Goal: Transaction & Acquisition: Purchase product/service

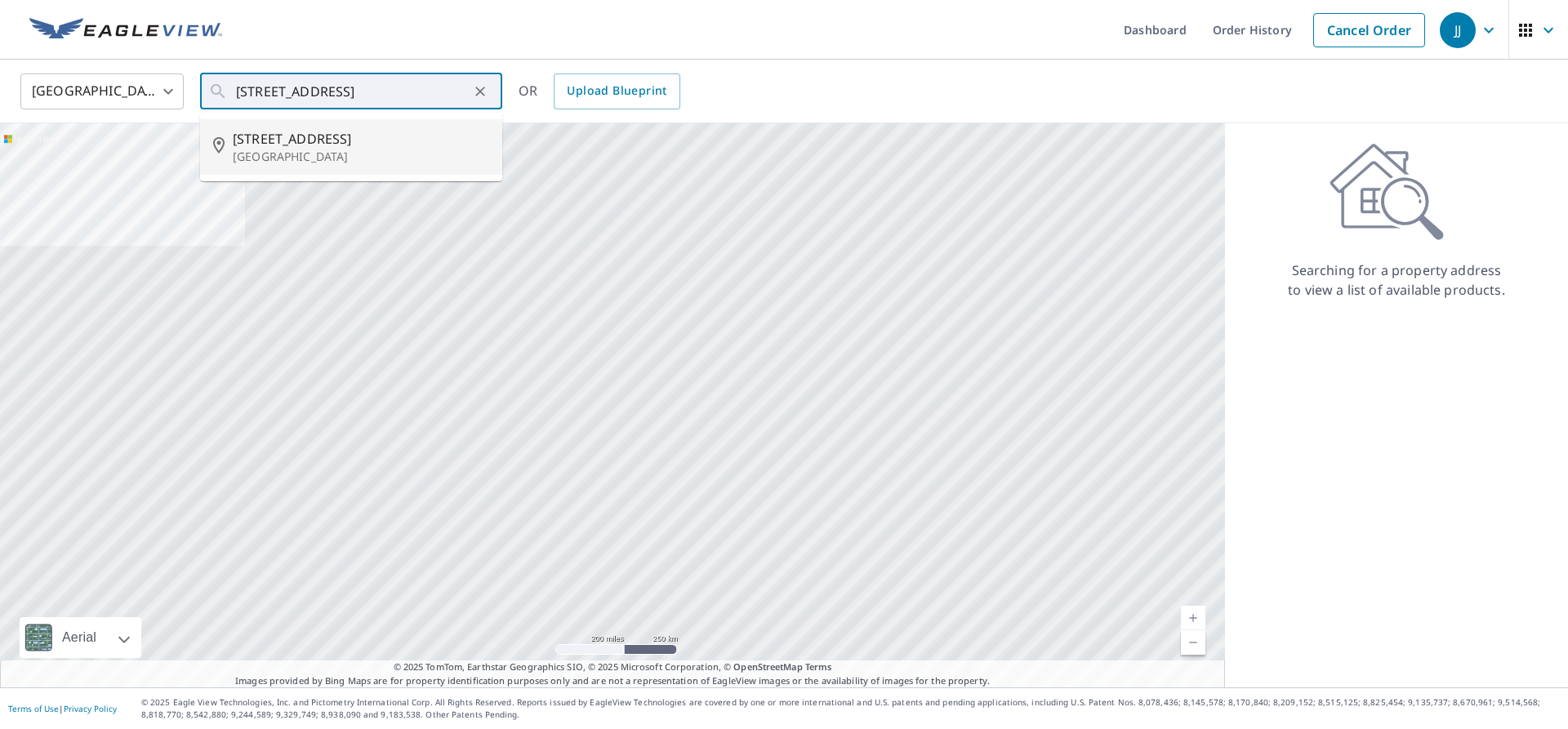
click at [379, 145] on span "[STREET_ADDRESS]" at bounding box center [360, 138] width 257 height 20
type input "[STREET_ADDRESS]"
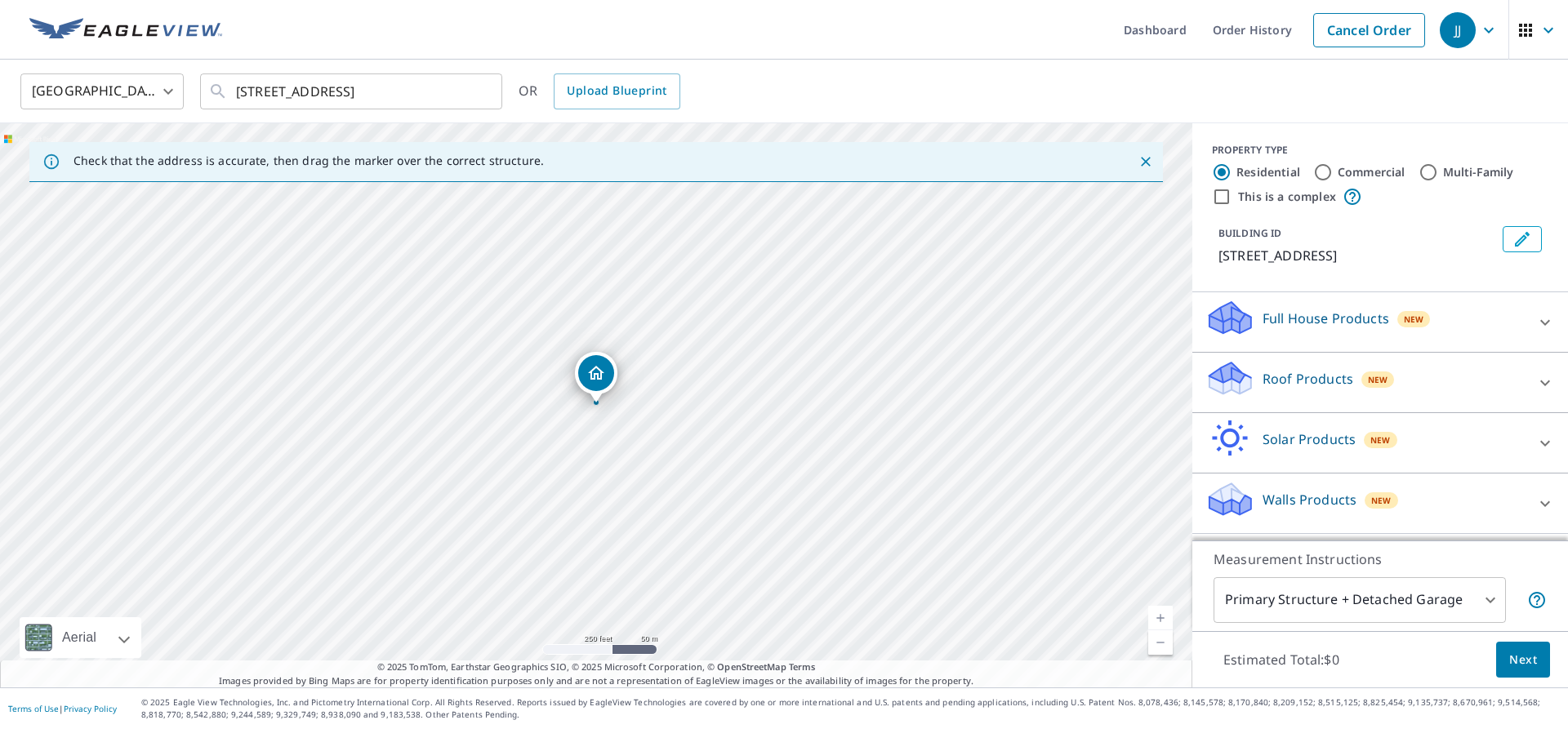
click at [1537, 381] on icon at bounding box center [1544, 383] width 20 height 20
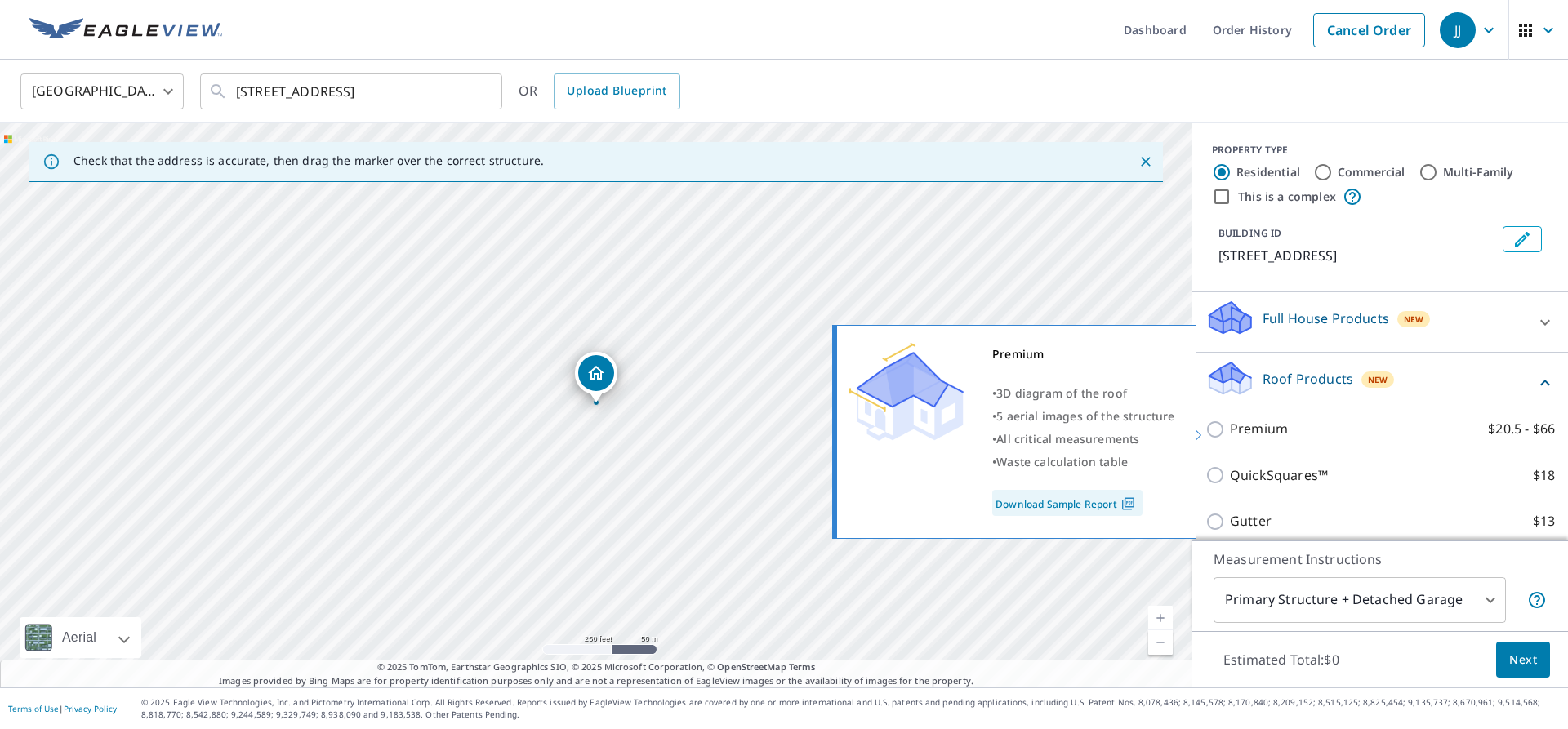
click at [1261, 422] on p "Premium" at bounding box center [1259, 429] width 58 height 21
click at [1230, 422] on input "Premium $20.5 - $66" at bounding box center [1218, 429] width 24 height 20
checkbox input "true"
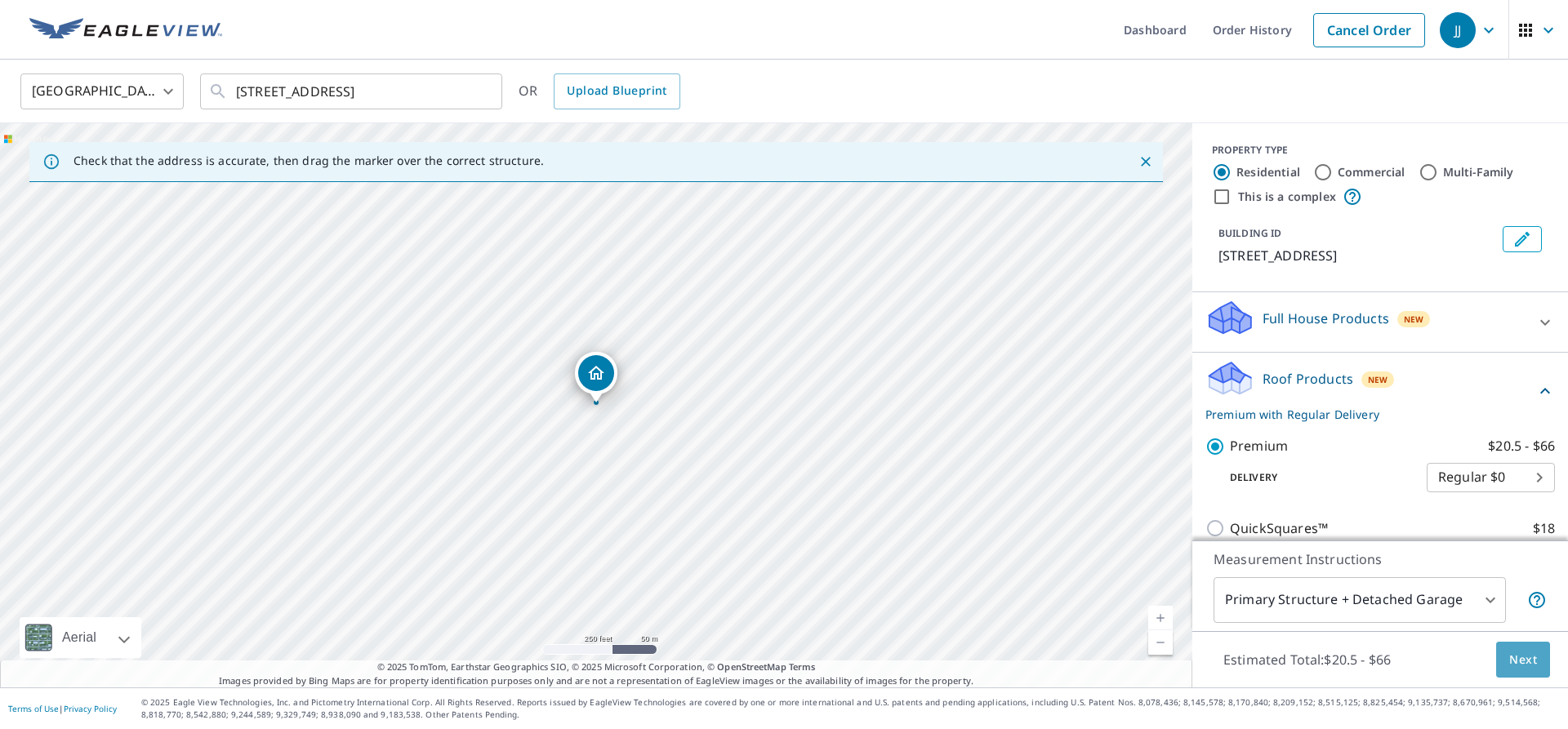
click at [1508, 653] on button "Next" at bounding box center [1523, 659] width 54 height 37
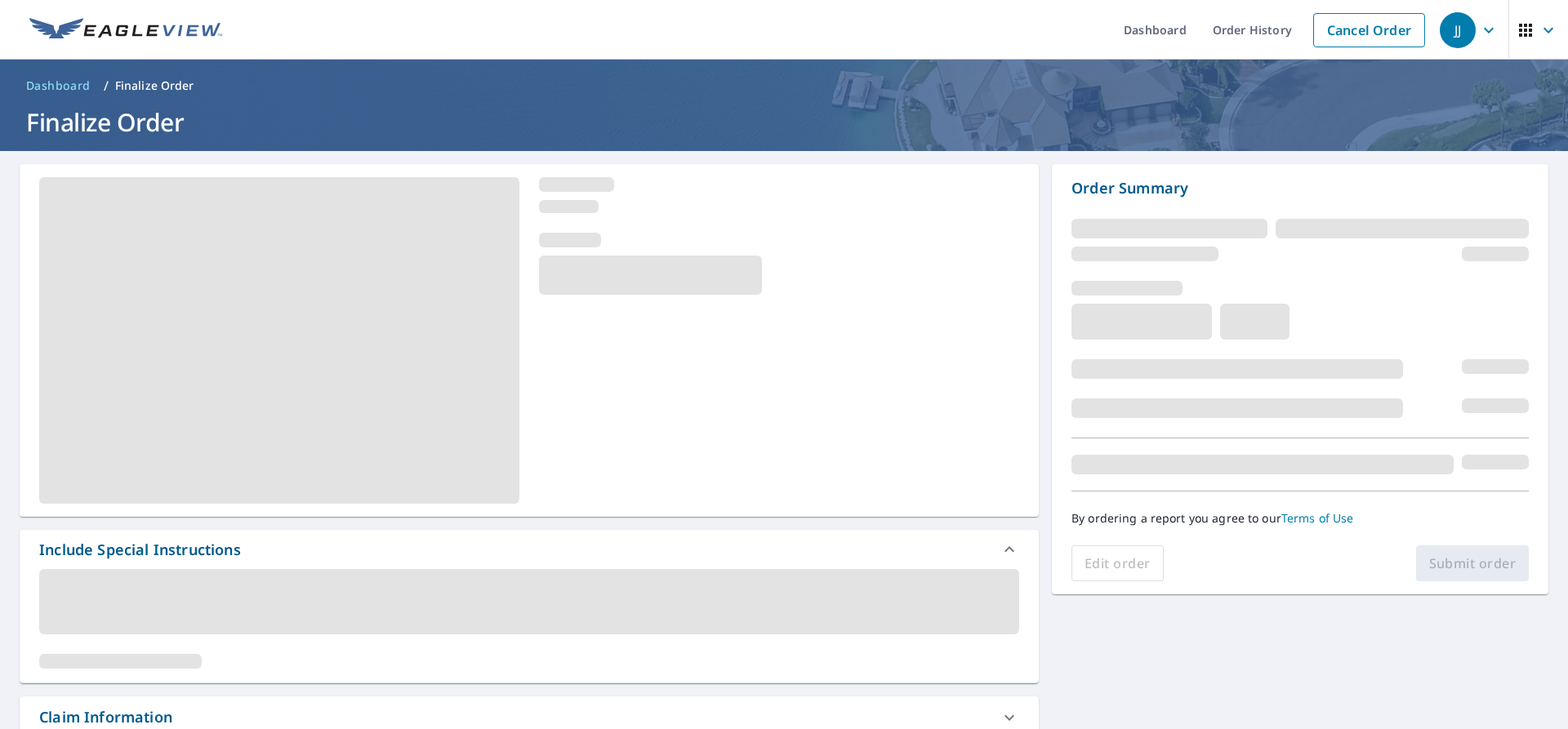
scroll to position [215, 0]
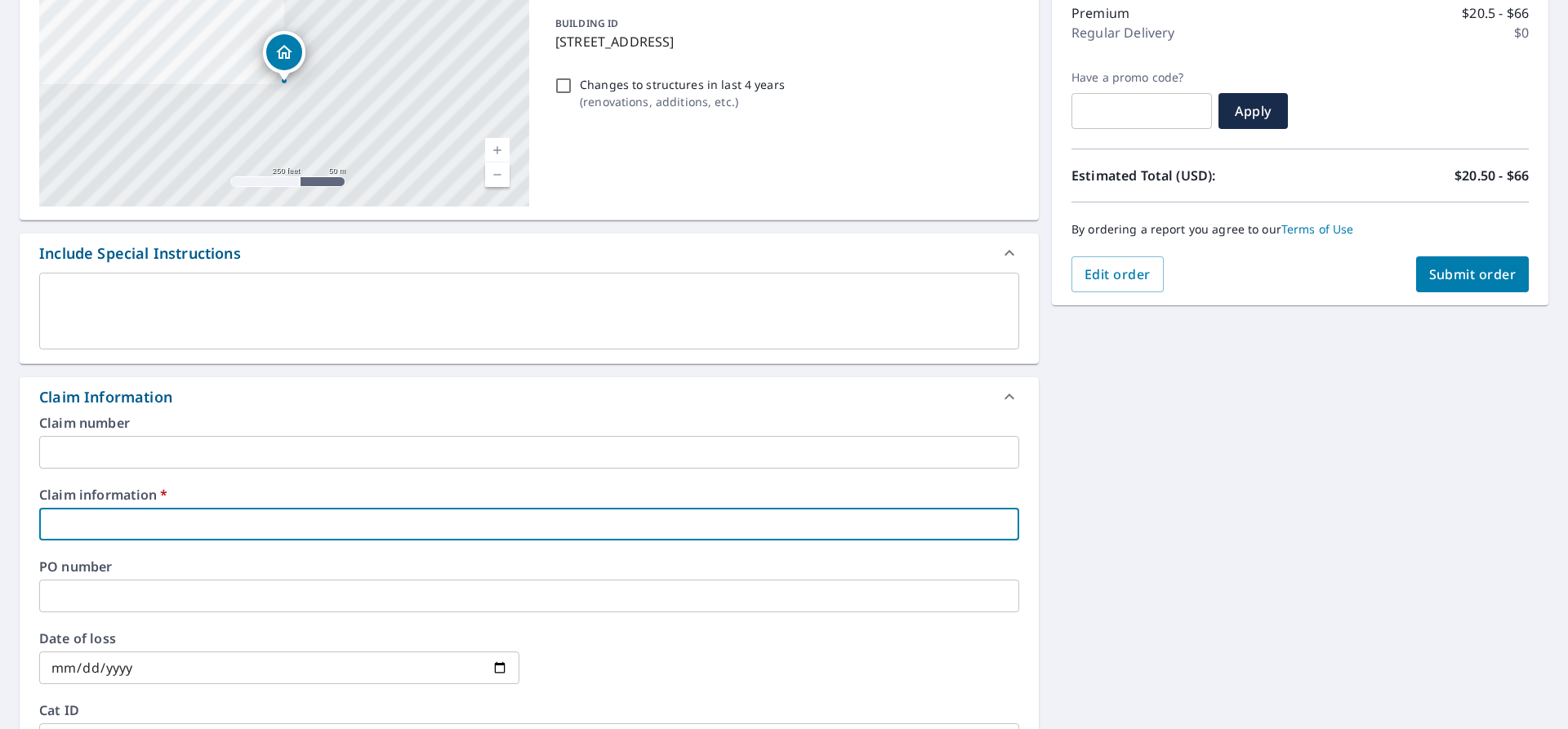
click at [238, 518] on input "text" at bounding box center [530, 524] width 980 height 33
type input "R"
checkbox input "true"
type input "R."
checkbox input "true"
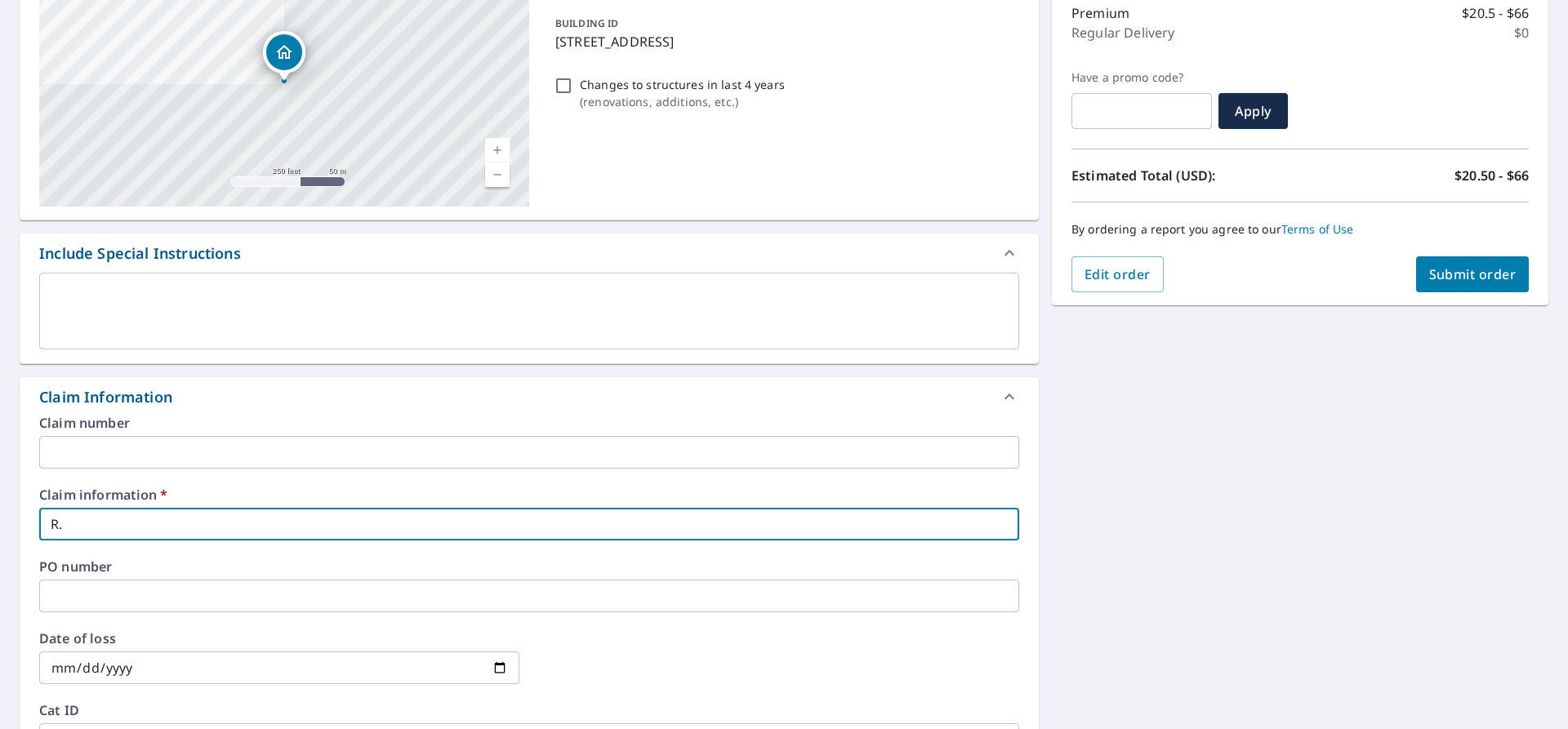
type input "R.C"
checkbox input "true"
type input "[DOMAIN_NAME]"
checkbox input "true"
type input "[PERSON_NAME]"
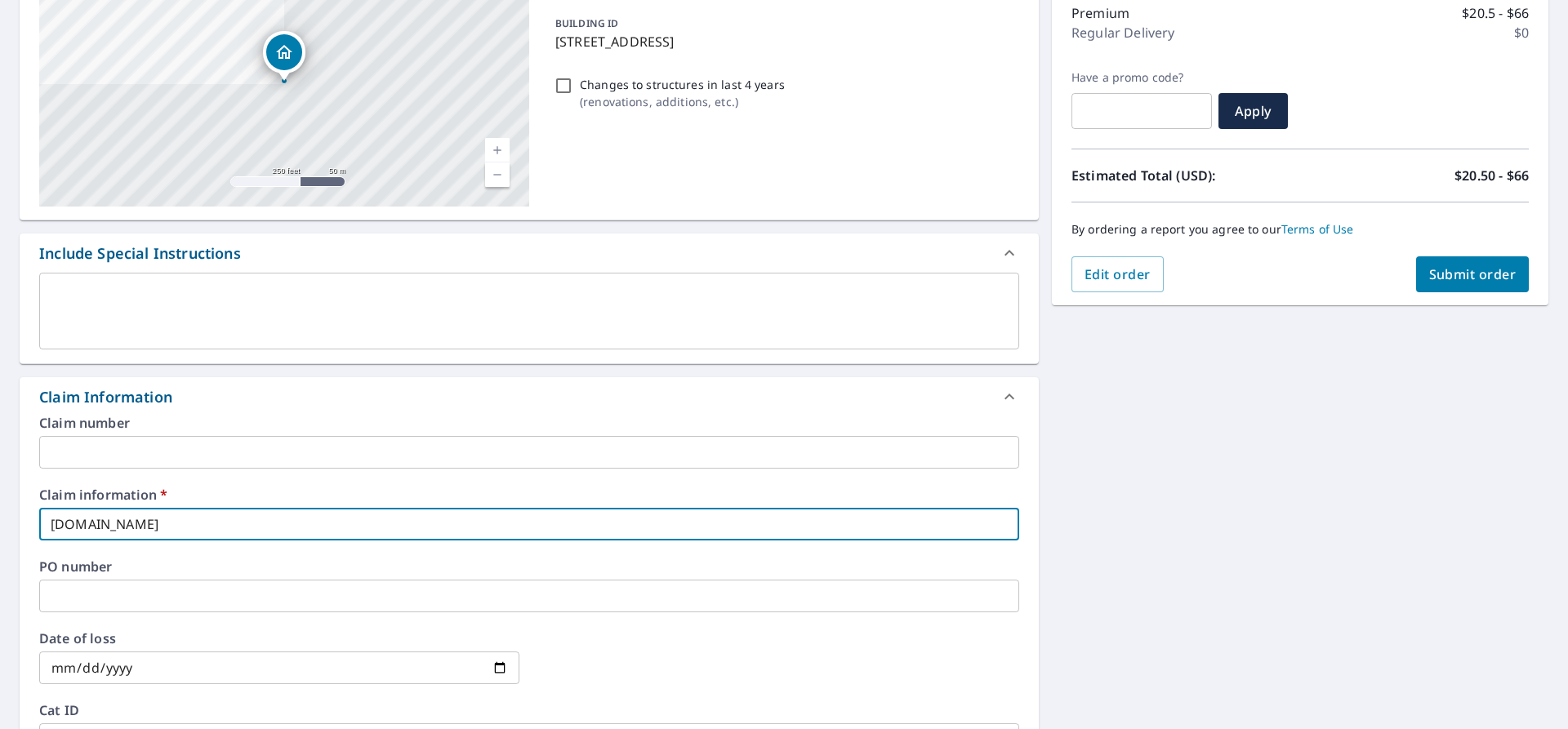
checkbox input "true"
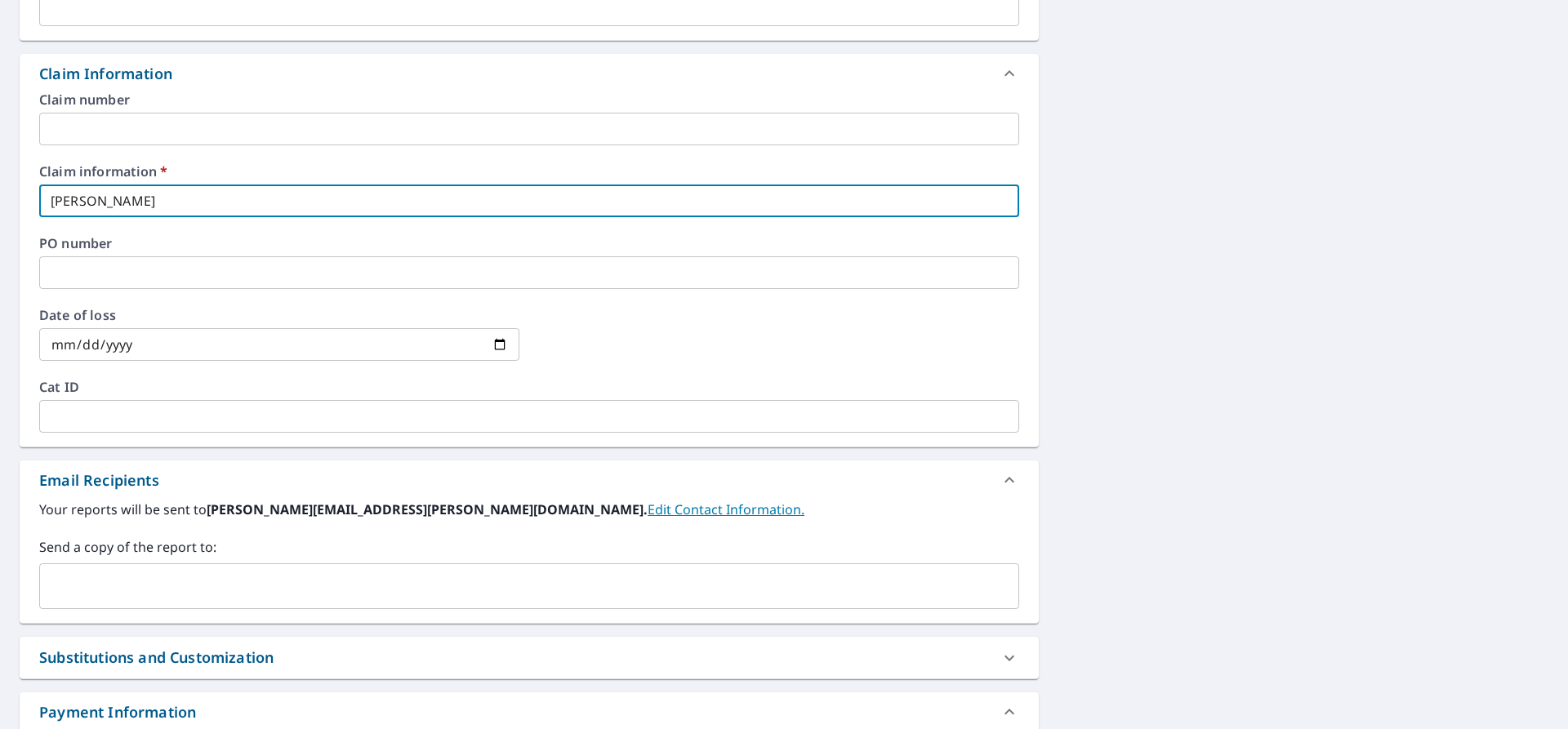
type input "[PERSON_NAME]"
click at [174, 567] on div "​" at bounding box center [530, 586] width 980 height 46
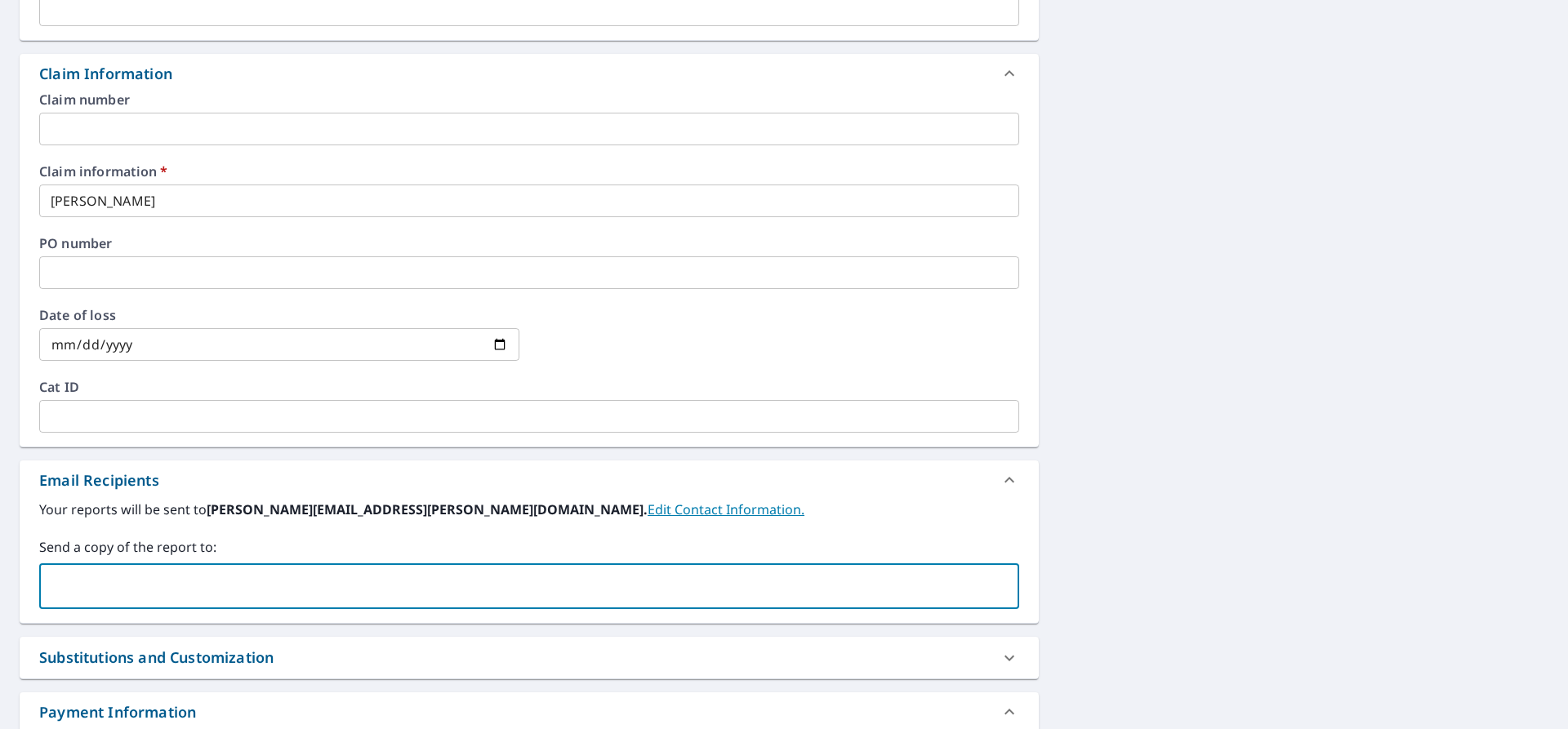
paste input "[EMAIL_ADDRESS][DOMAIN_NAME]"
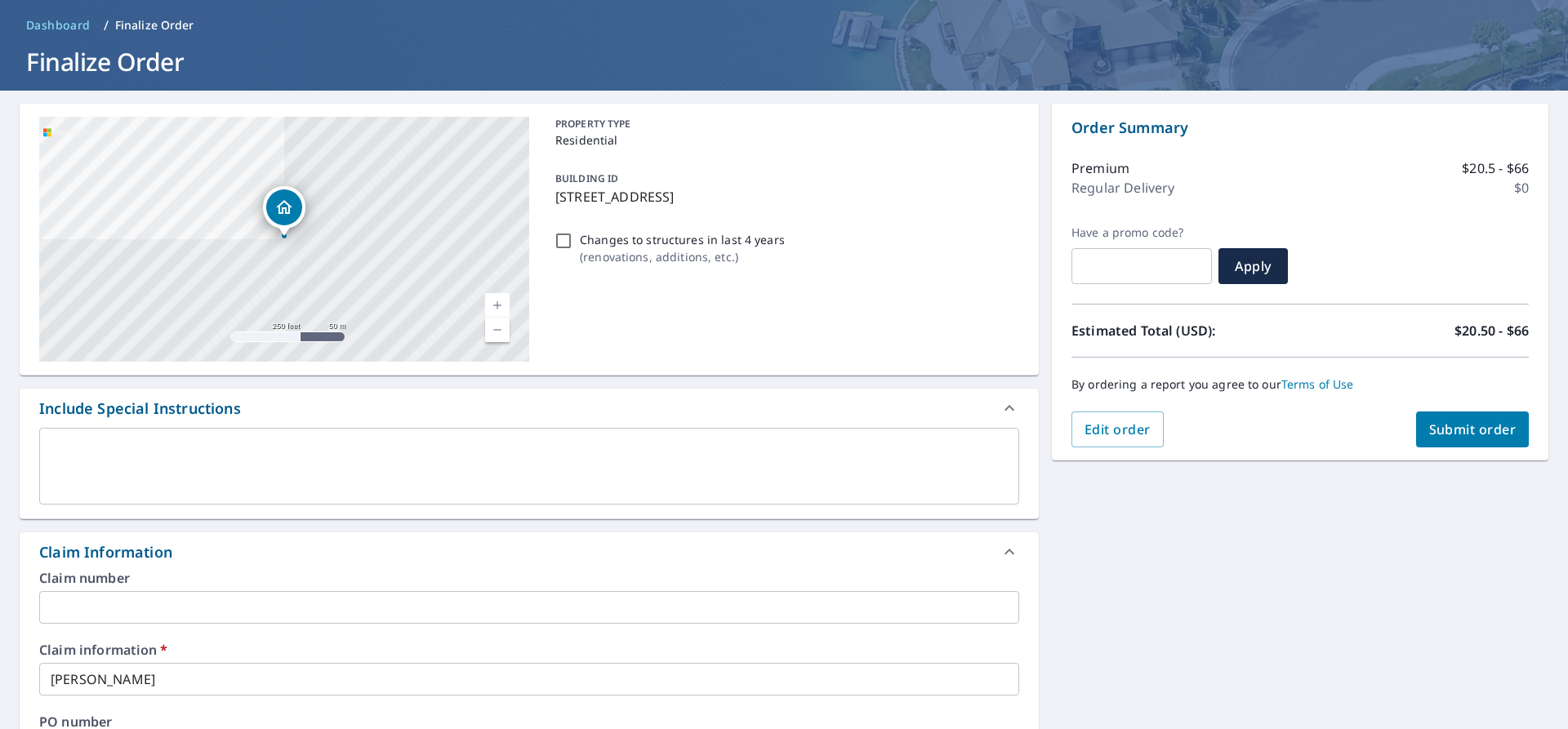
scroll to position [0, 0]
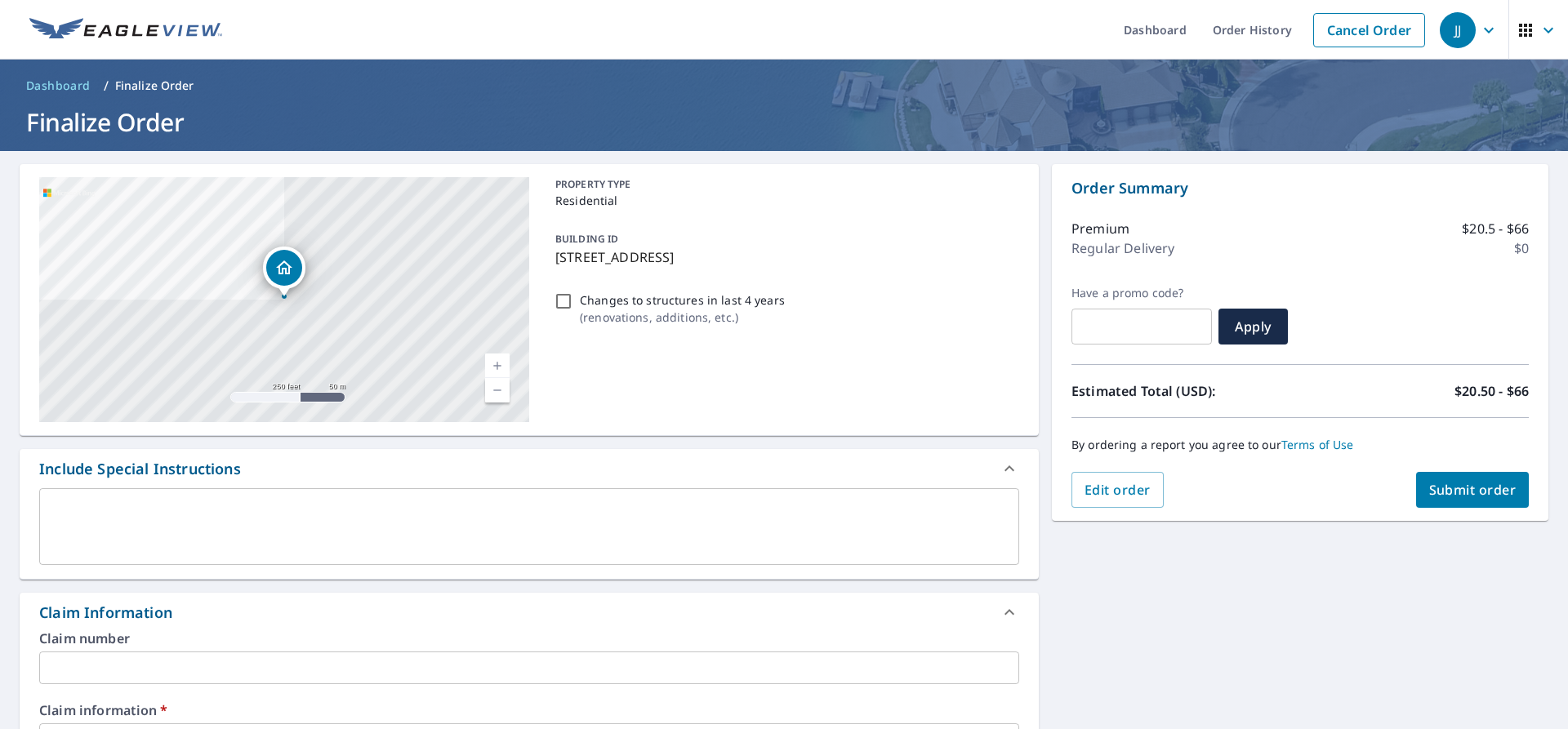
type input "[EMAIL_ADDRESS][DOMAIN_NAME]"
click at [1439, 491] on span "Submit order" at bounding box center [1472, 489] width 87 height 18
checkbox input "true"
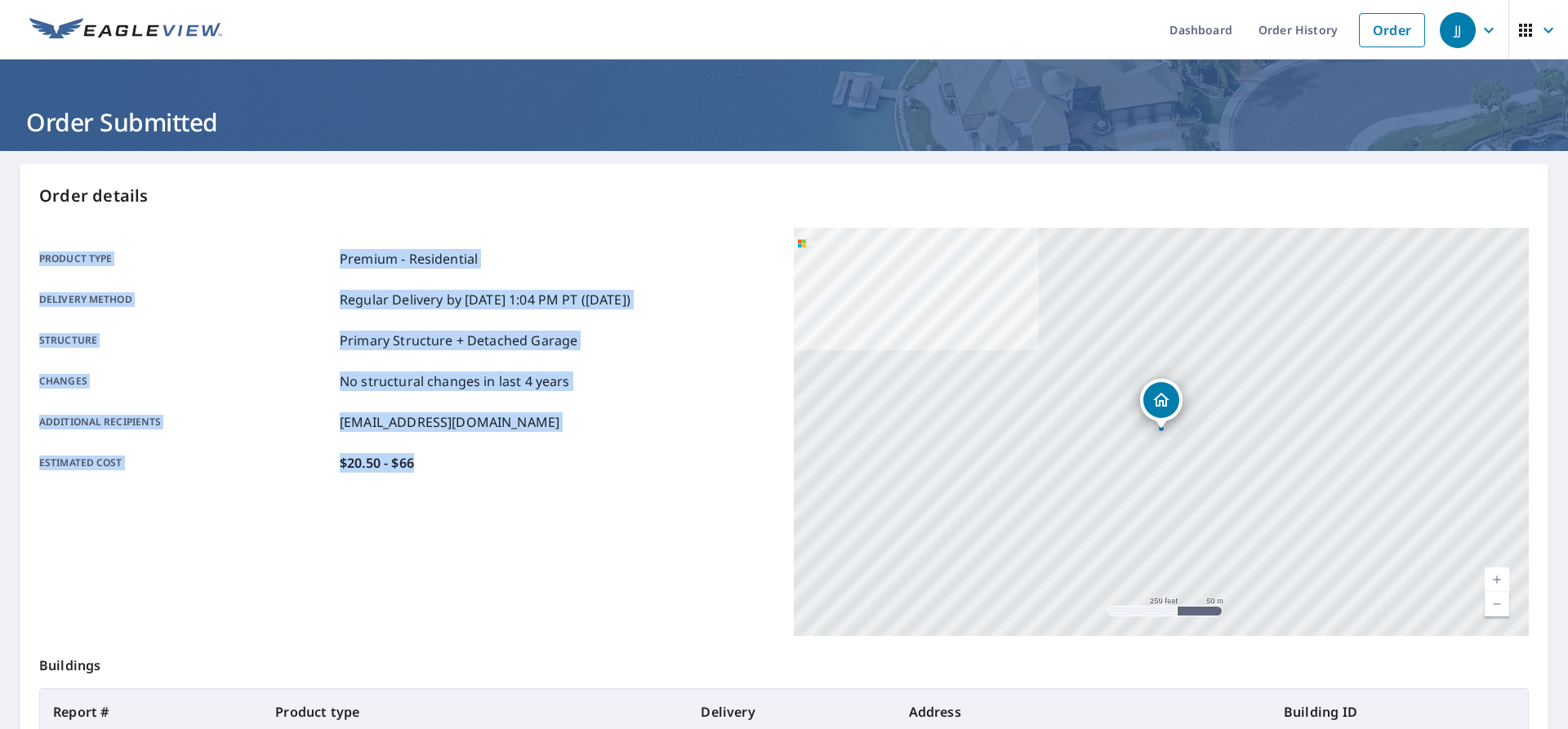
drag, startPoint x: 443, startPoint y: 430, endPoint x: 27, endPoint y: 261, distance: 449.0
click at [27, 261] on div "Order details Product type Premium - Residential Delivery method Regular Delive…" at bounding box center [784, 535] width 1528 height 742
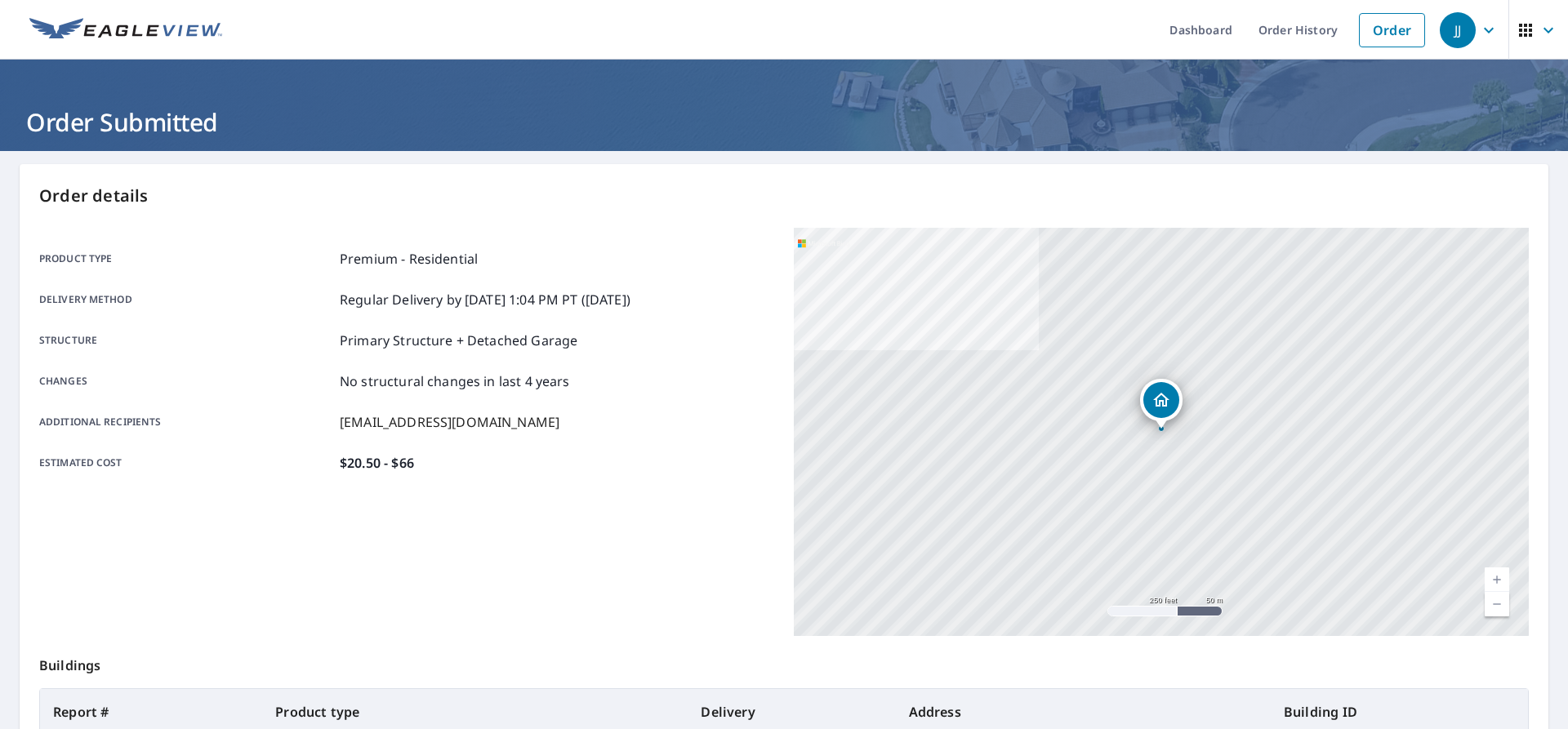
click at [32, 254] on div "Order details Product type Premium - Residential Delivery method Regular Delive…" at bounding box center [784, 535] width 1528 height 742
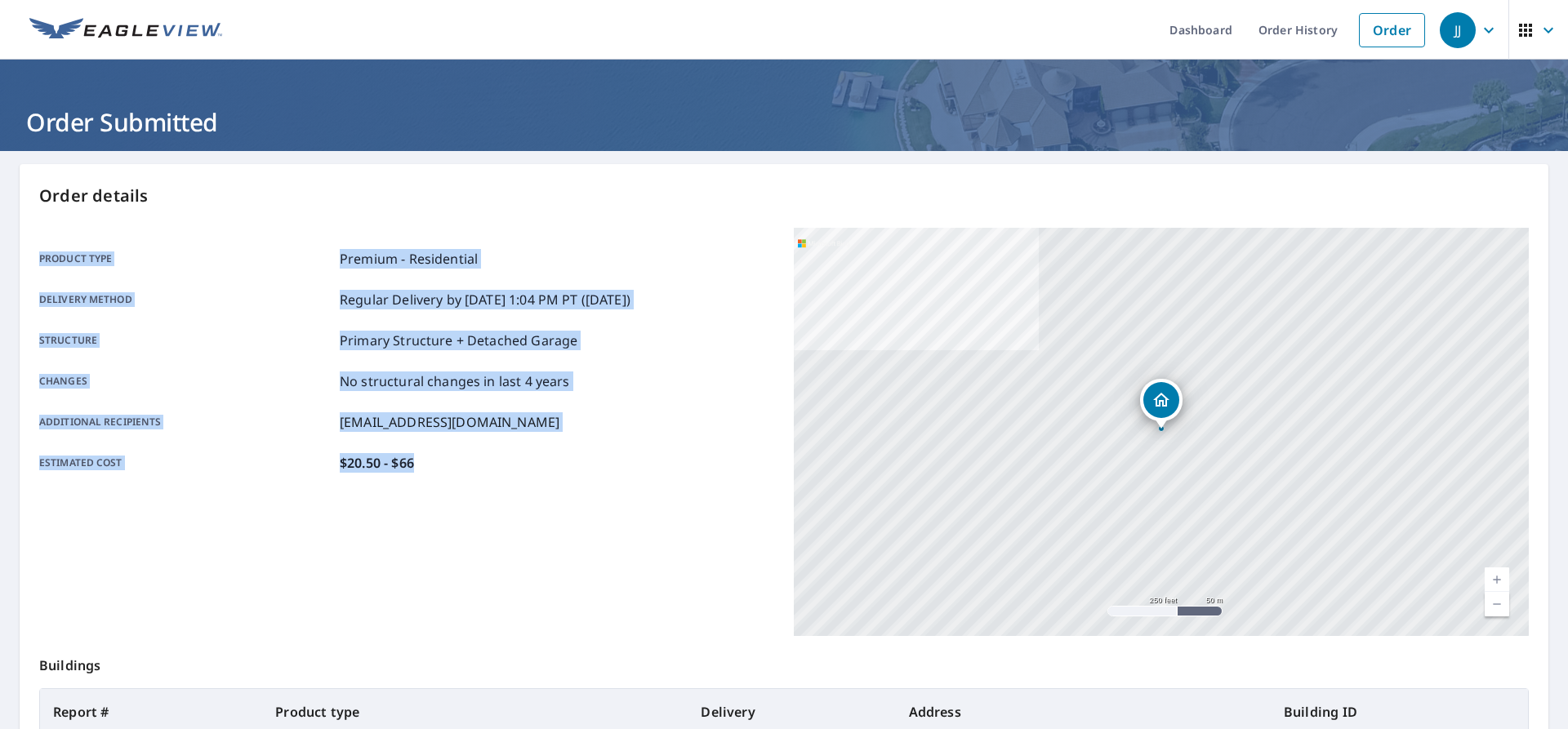
drag, startPoint x: 32, startPoint y: 254, endPoint x: 522, endPoint y: 502, distance: 549.2
click at [522, 502] on div "Order details Product type Premium - Residential Delivery method Regular Delive…" at bounding box center [784, 535] width 1528 height 742
click at [518, 495] on div "Product type Premium - Residential Delivery method Regular Delivery by [DATE] 1…" at bounding box center [406, 432] width 735 height 408
drag, startPoint x: 509, startPoint y: 485, endPoint x: 30, endPoint y: 268, distance: 525.9
click at [30, 268] on div "Order details Product type Premium - Residential Delivery method Regular Delive…" at bounding box center [784, 535] width 1528 height 742
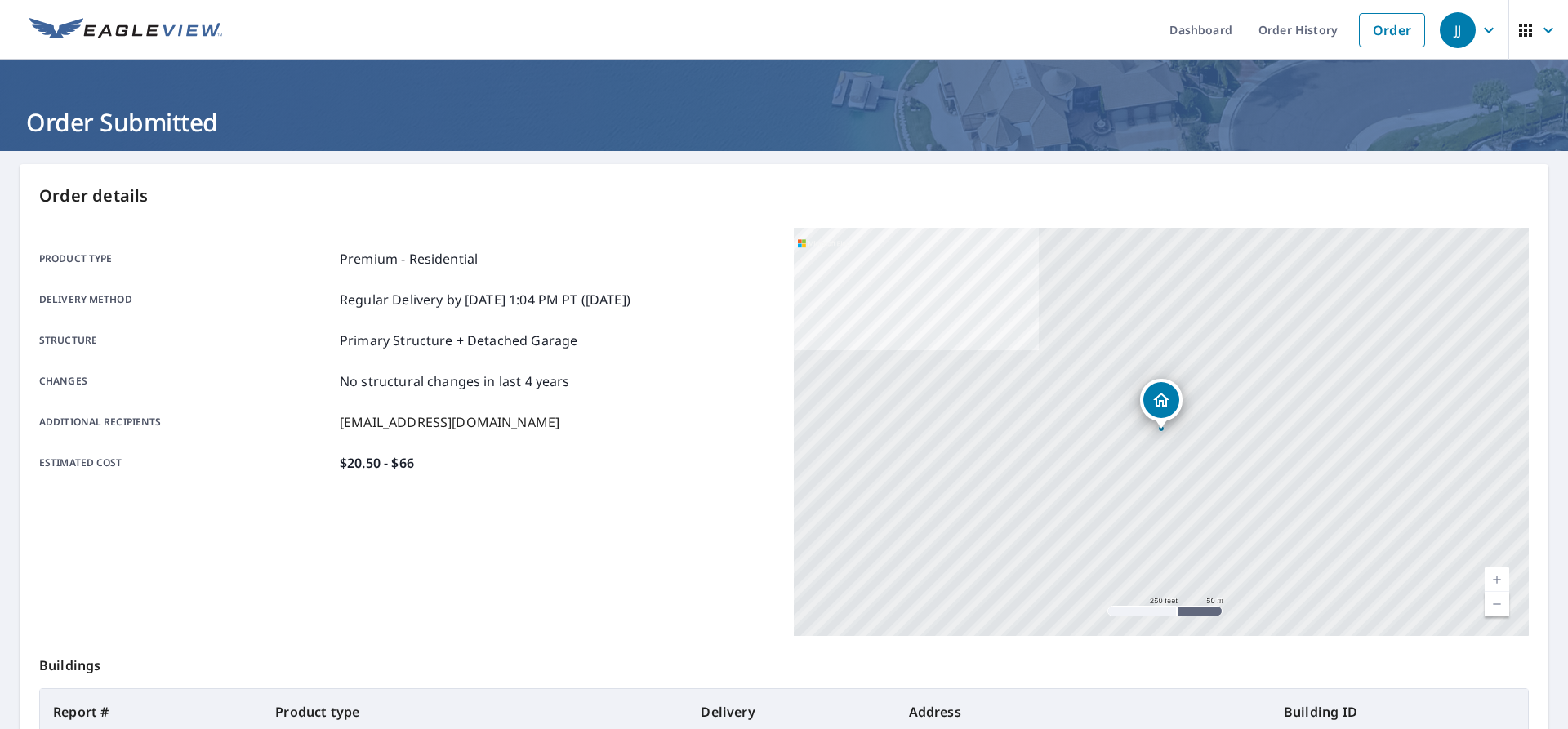
click at [32, 265] on div "Order details Product type Premium - Residential Delivery method Regular Delive…" at bounding box center [784, 535] width 1528 height 742
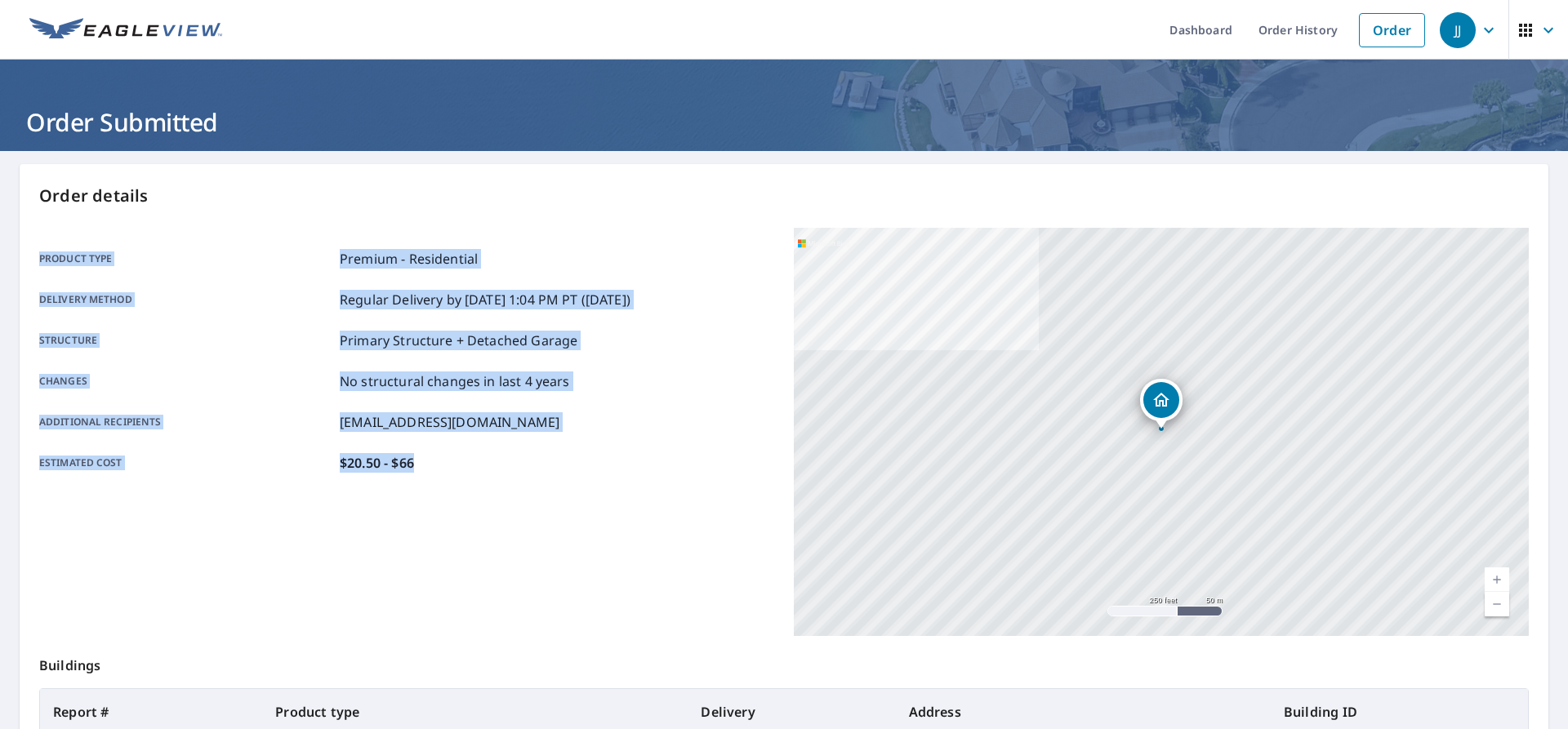
drag, startPoint x: 37, startPoint y: 260, endPoint x: 515, endPoint y: 499, distance: 534.4
click at [515, 503] on div "Order details Product type Premium - Residential Delivery method Regular Delive…" at bounding box center [784, 535] width 1528 height 742
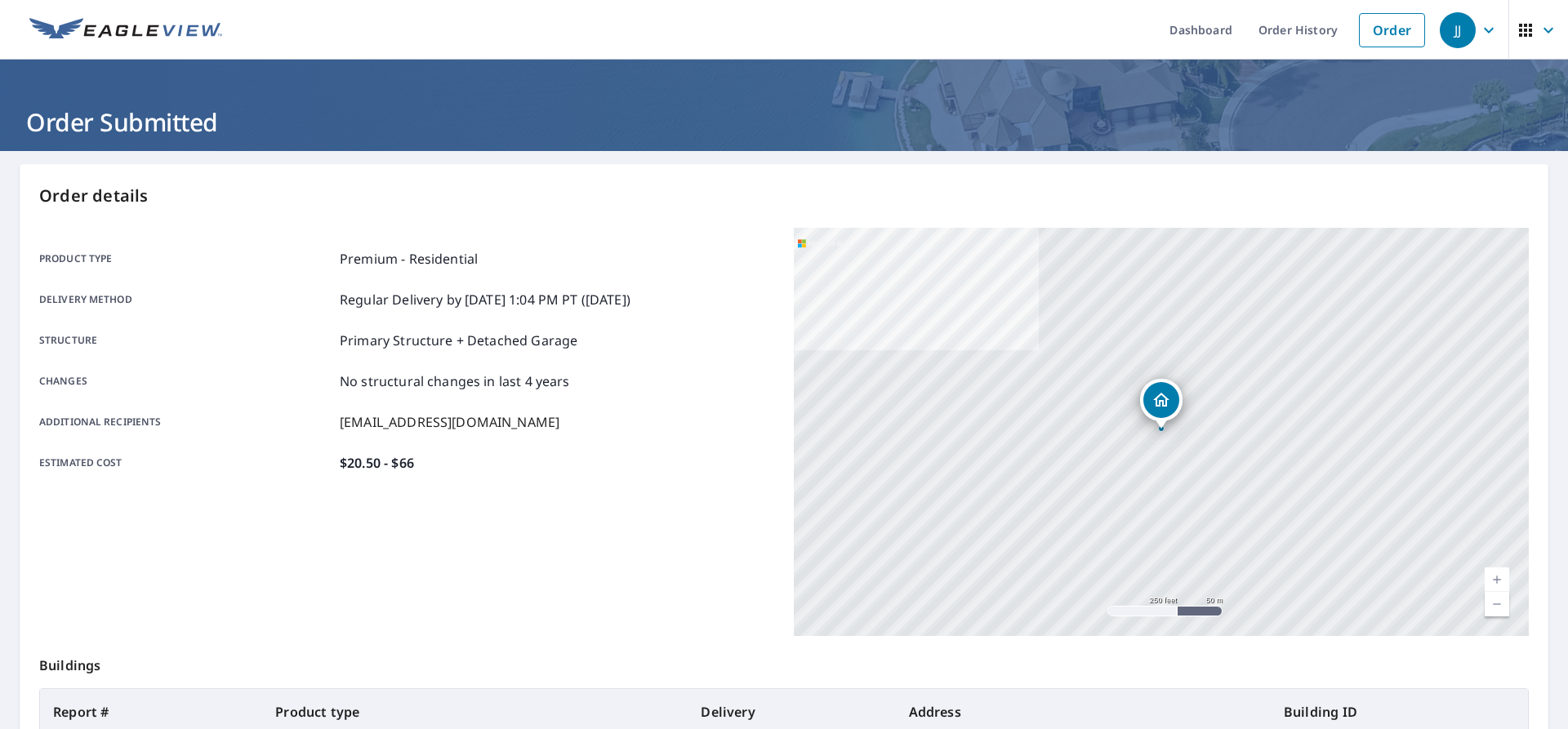
click at [516, 493] on div "Product type Premium - Residential Delivery method Regular Delivery by [DATE] 1…" at bounding box center [406, 360] width 735 height 266
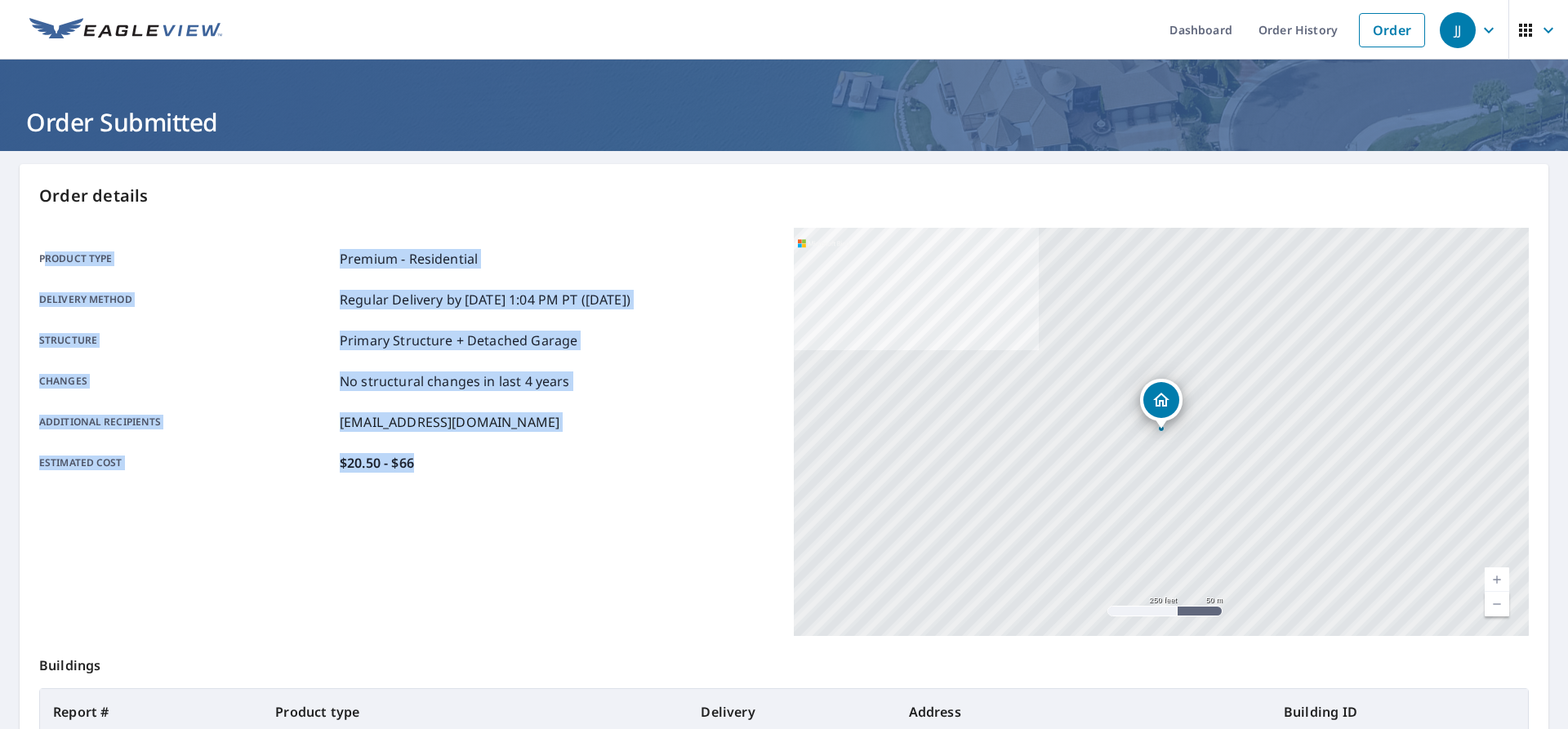
drag, startPoint x: 301, startPoint y: 419, endPoint x: 45, endPoint y: 262, distance: 300.3
click at [45, 262] on div "Product type Premium - Residential Delivery method Regular Delivery by [DATE] 1…" at bounding box center [406, 360] width 735 height 266
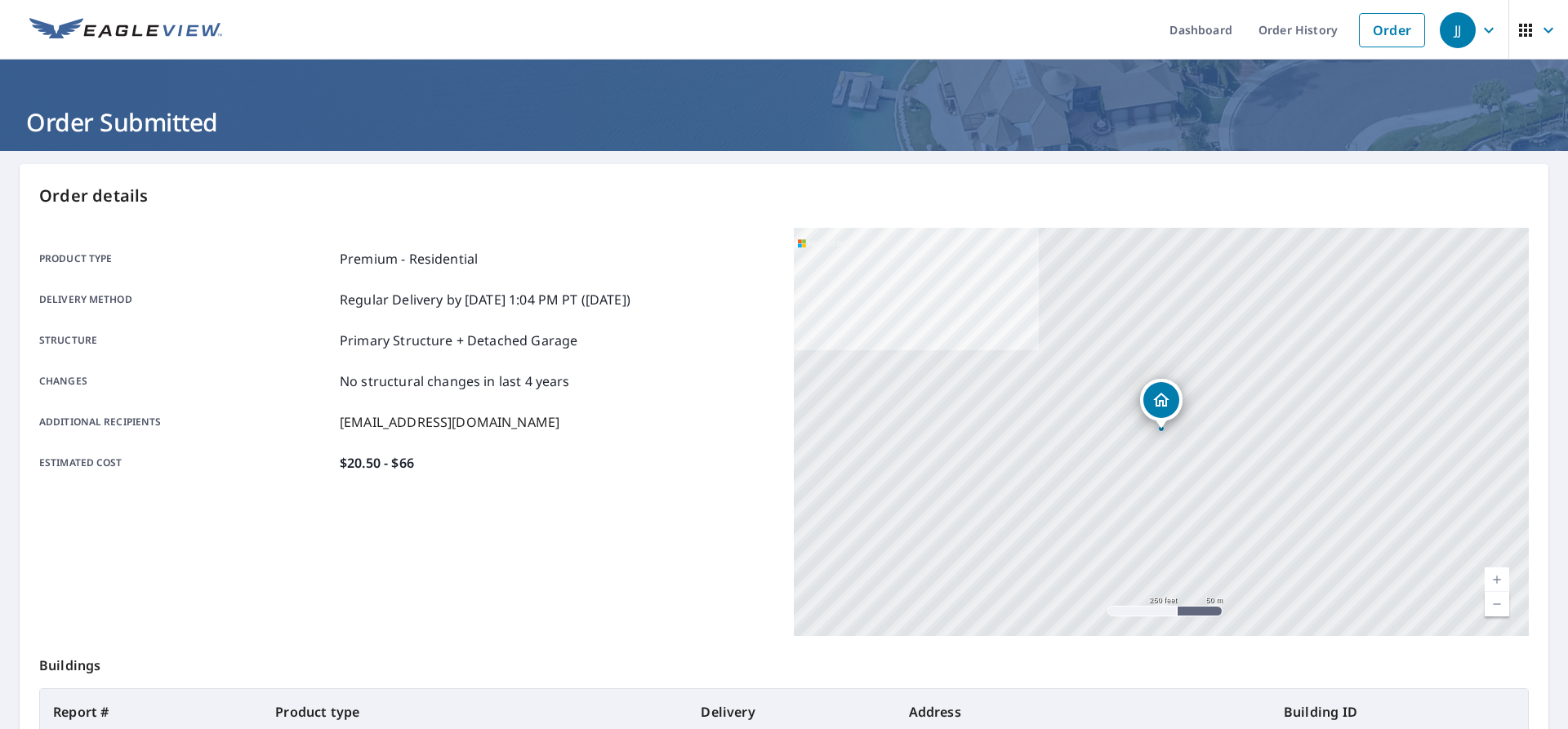
click at [34, 265] on div "Order details Product type Premium - Residential Delivery method Regular Delive…" at bounding box center [784, 535] width 1528 height 742
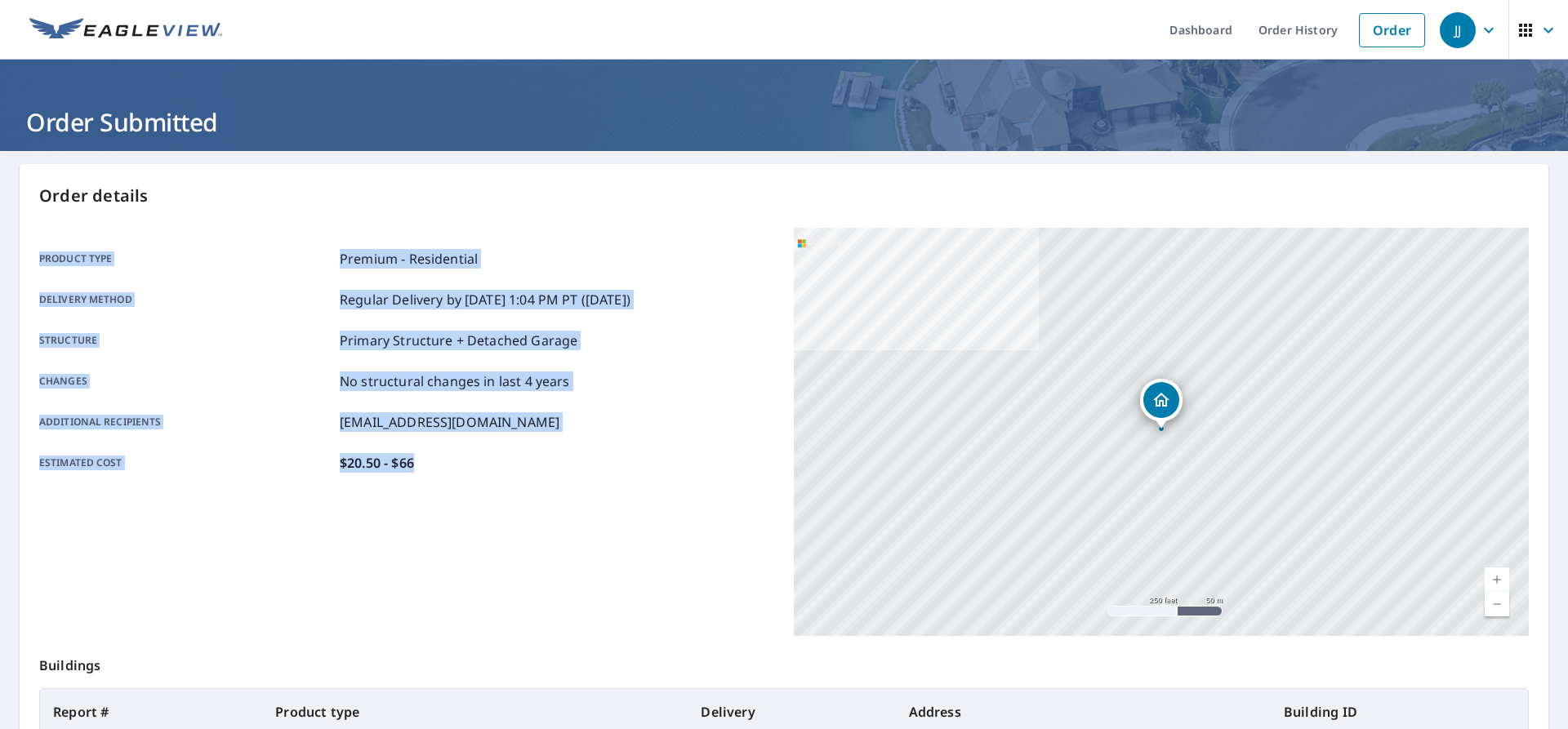
drag, startPoint x: 35, startPoint y: 261, endPoint x: 496, endPoint y: 485, distance: 512.5
click at [496, 485] on div "Order details Product type Premium - Residential Delivery method Regular Delive…" at bounding box center [784, 535] width 1528 height 742
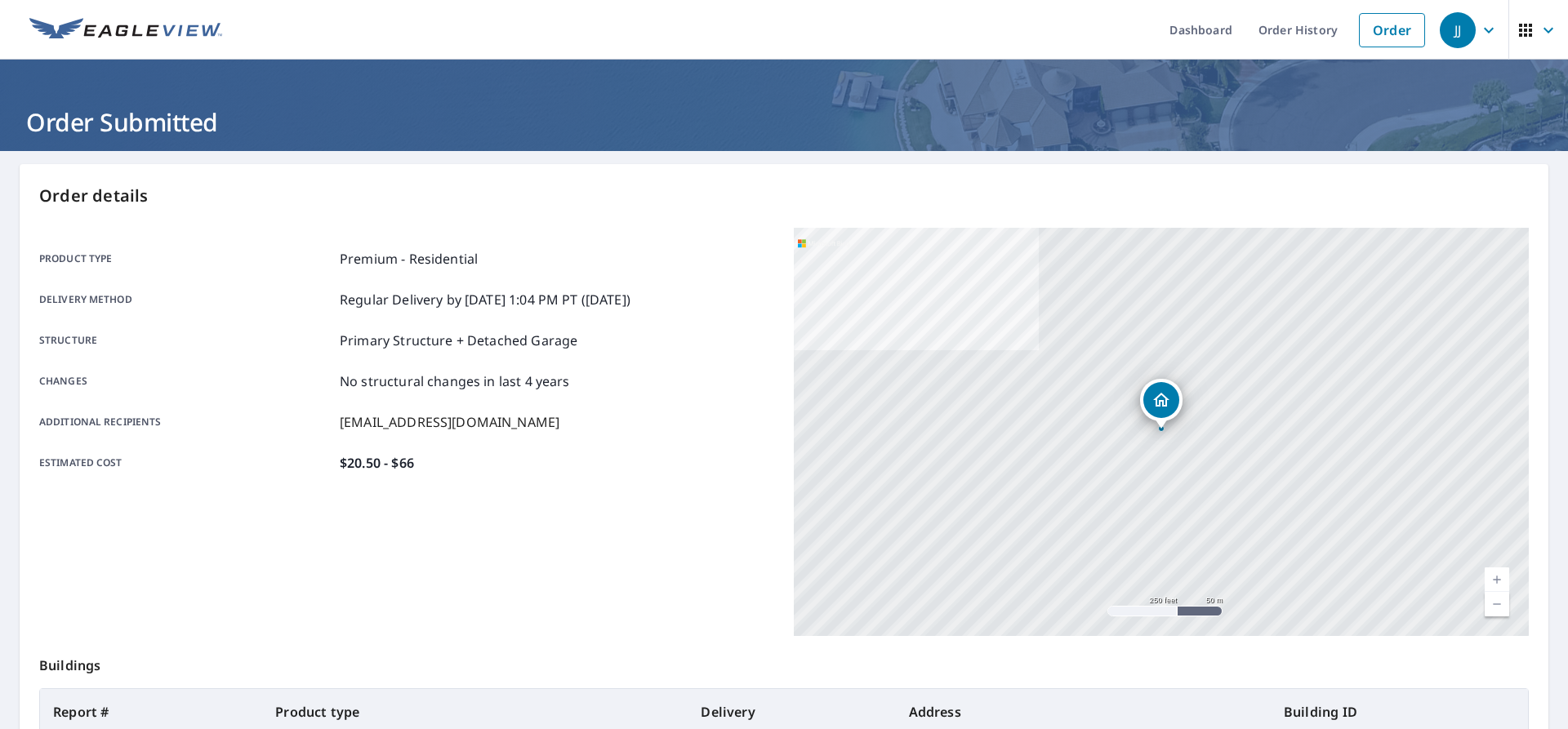
click at [499, 481] on div "Product type Premium - Residential Delivery method Regular Delivery by [DATE] 1…" at bounding box center [406, 360] width 735 height 266
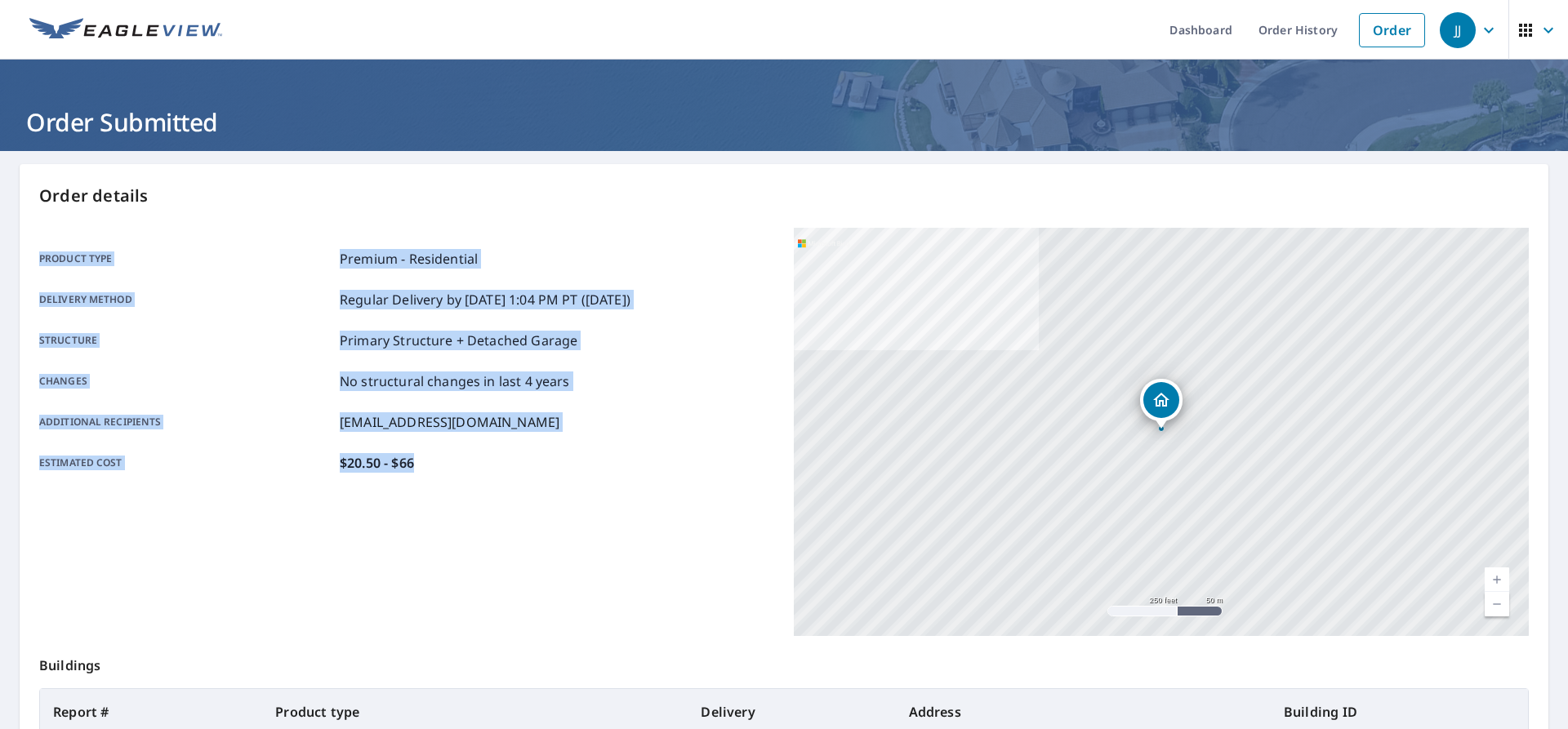
drag, startPoint x: 505, startPoint y: 475, endPoint x: 4, endPoint y: 244, distance: 551.7
click at [4, 244] on main "Order details Product type Premium - Residential Delivery method Regular Delive…" at bounding box center [784, 535] width 1568 height 769
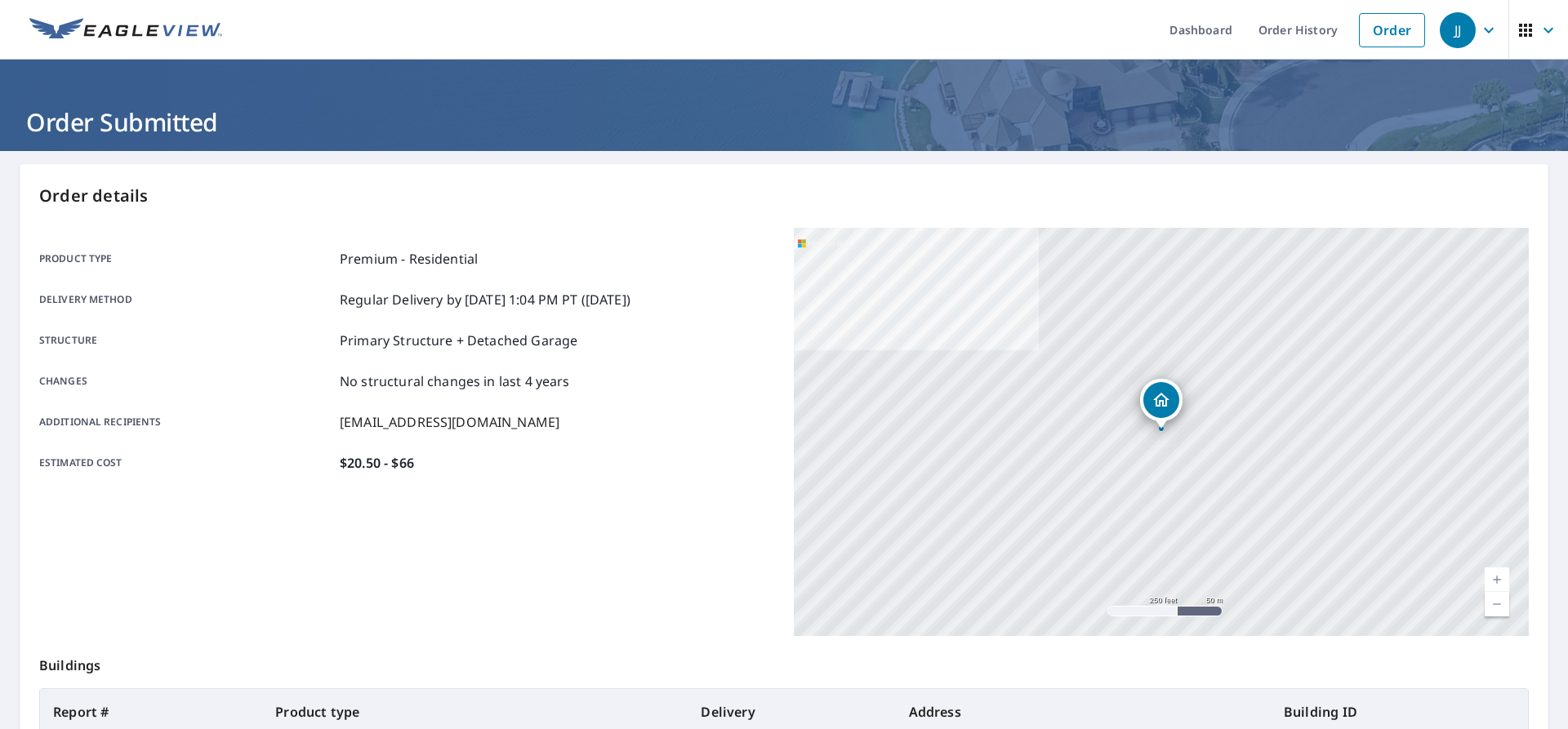
click at [41, 246] on div "Product type Premium - Residential Delivery method Regular Delivery by [DATE] 1…" at bounding box center [406, 360] width 735 height 266
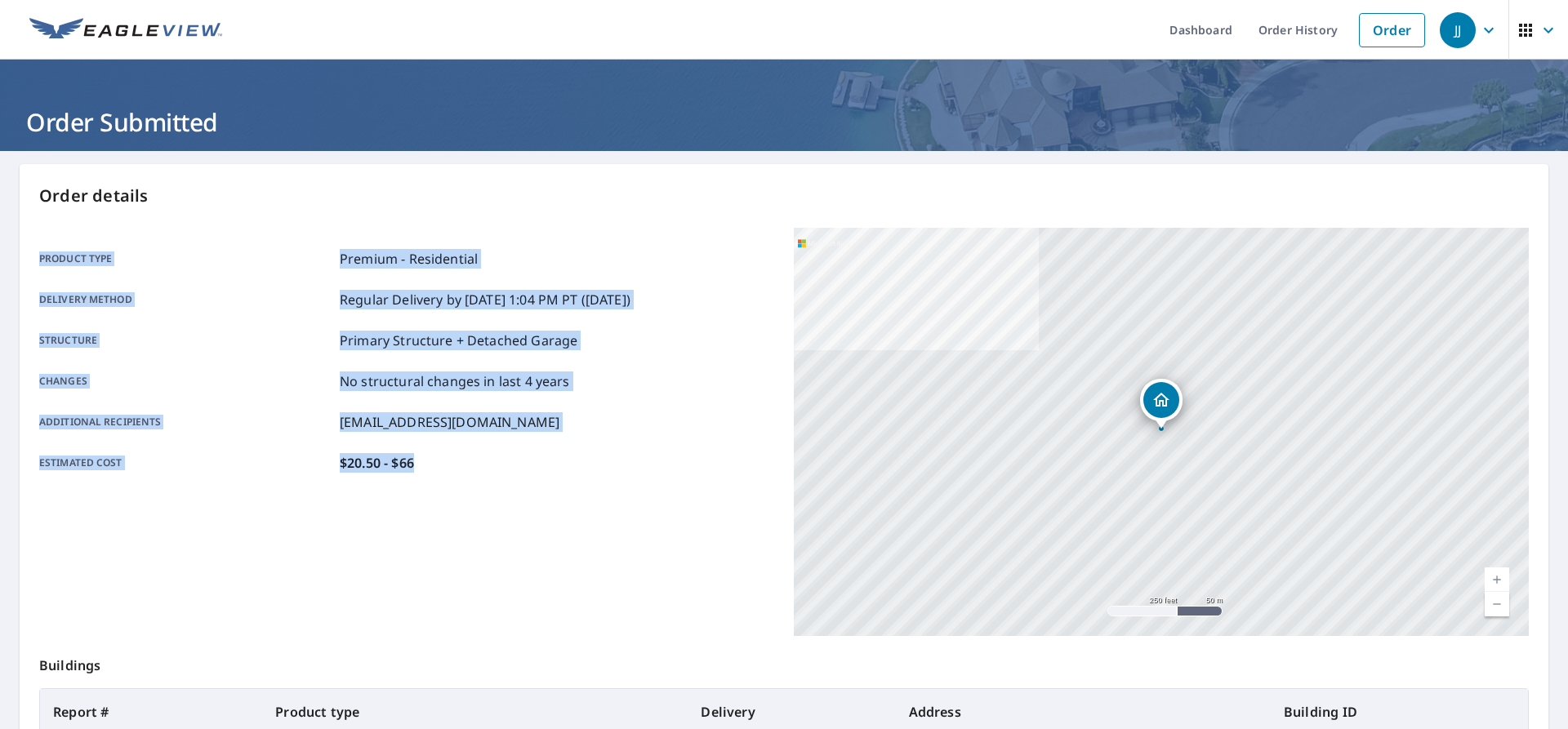
drag, startPoint x: 36, startPoint y: 251, endPoint x: 481, endPoint y: 486, distance: 503.2
click at [481, 490] on div "Order details Product type Premium - Residential Delivery method Regular Delive…" at bounding box center [784, 535] width 1528 height 742
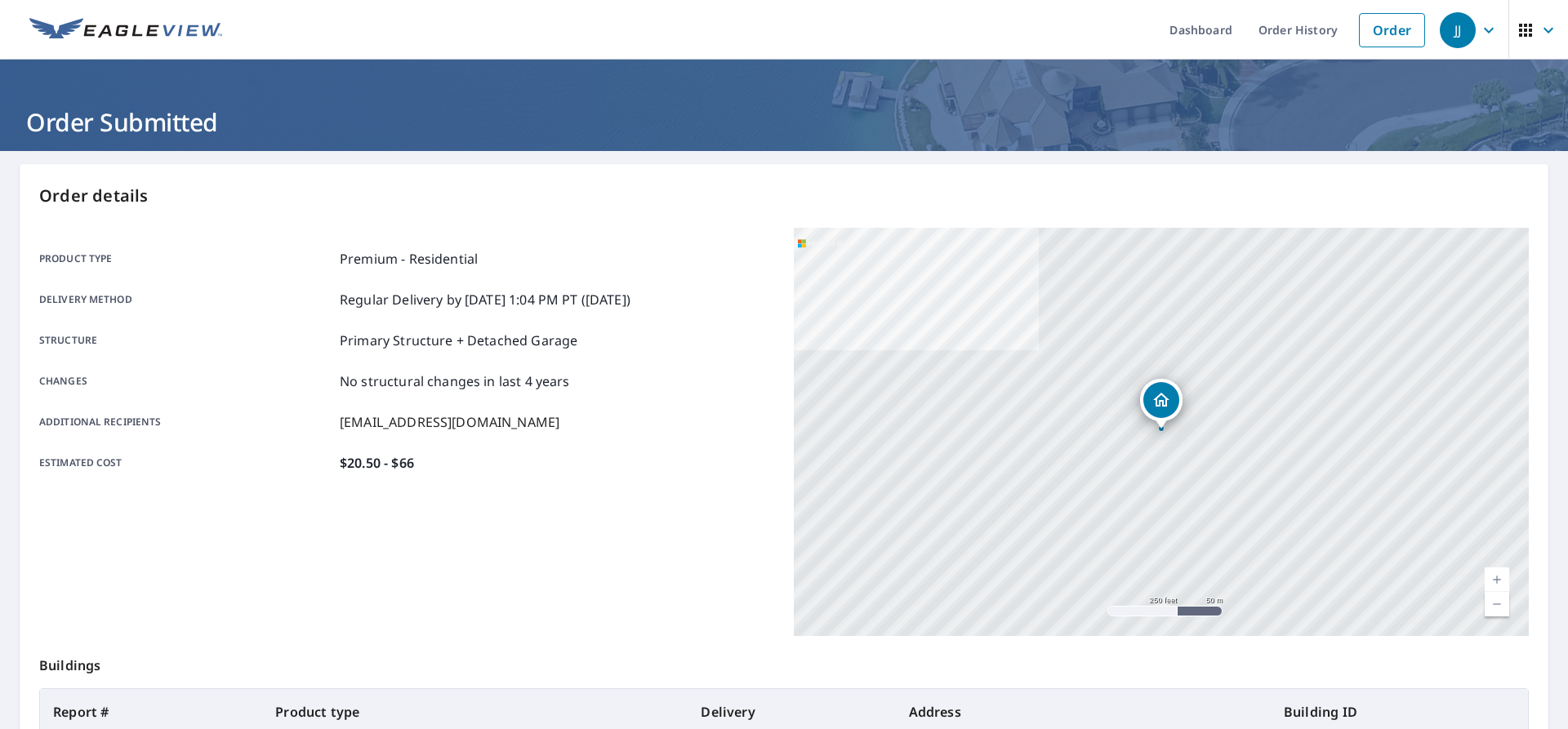
click at [467, 479] on div "Product type Premium - Residential Delivery method Regular Delivery by [DATE] 1…" at bounding box center [406, 360] width 735 height 266
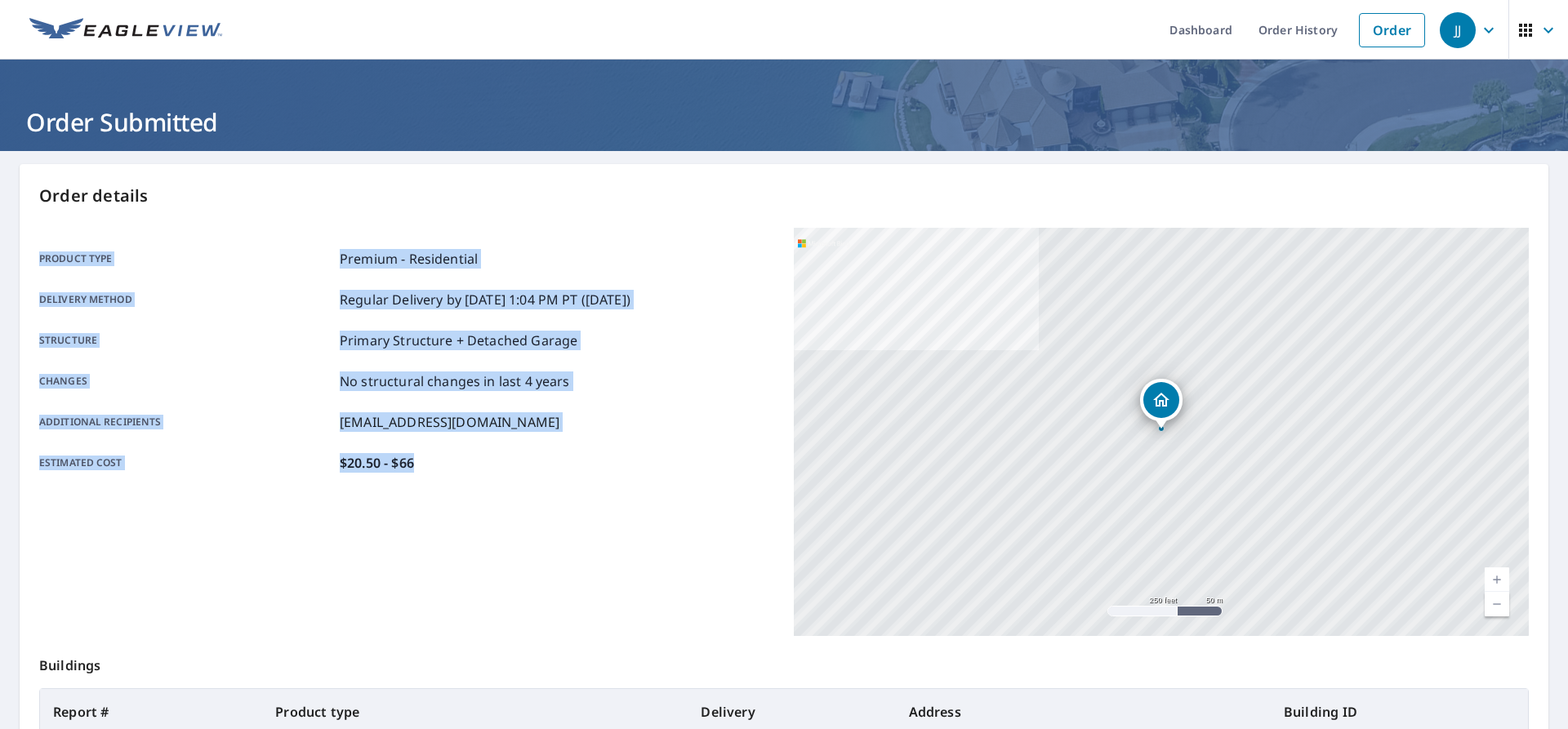
drag, startPoint x: 424, startPoint y: 474, endPoint x: 28, endPoint y: 264, distance: 448.2
click at [28, 264] on div "Order details Product type Premium - Residential Delivery method Regular Delive…" at bounding box center [784, 535] width 1528 height 742
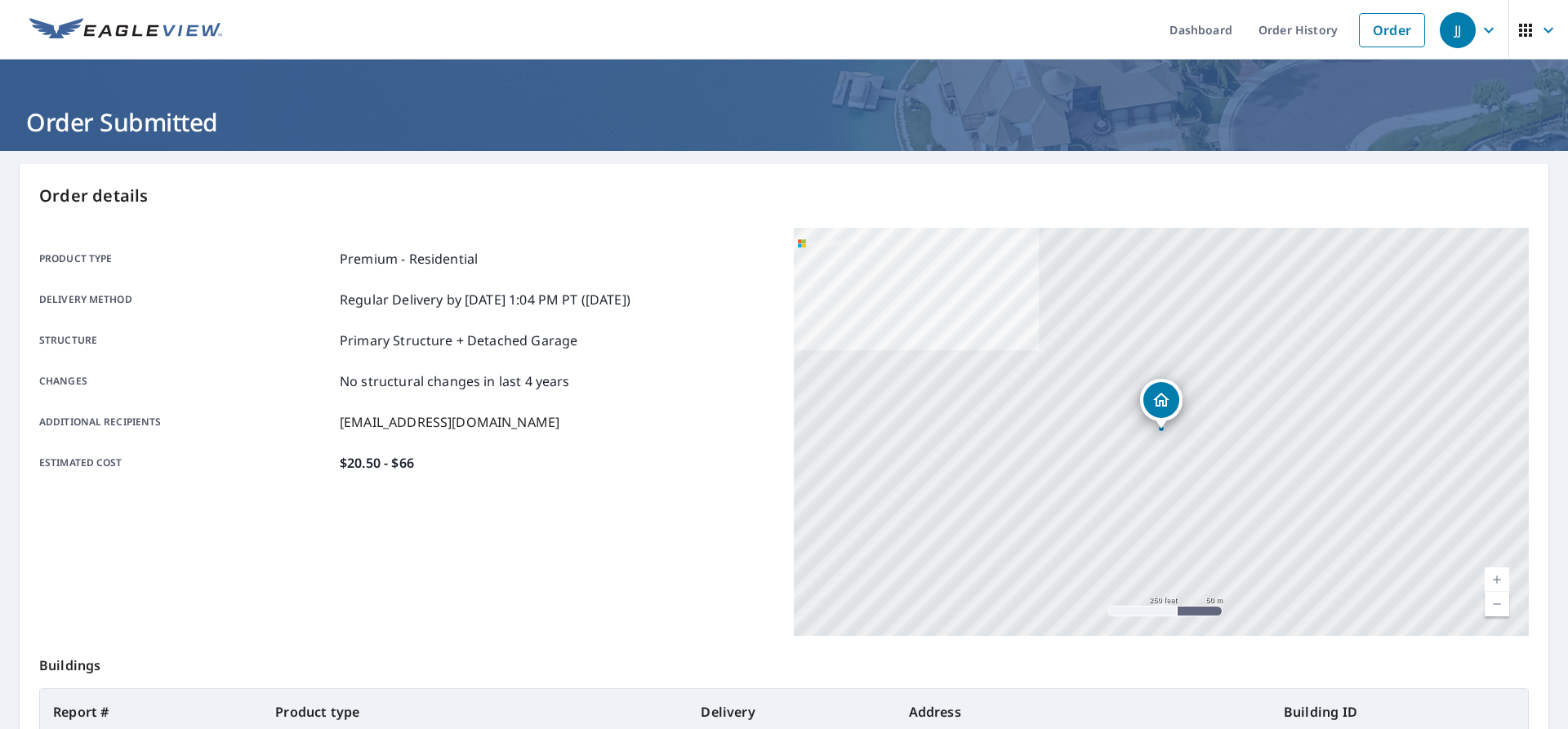
click at [28, 264] on div "Order details Product type Premium - Residential Delivery method Regular Delive…" at bounding box center [784, 535] width 1528 height 742
